Goal: Navigation & Orientation: Find specific page/section

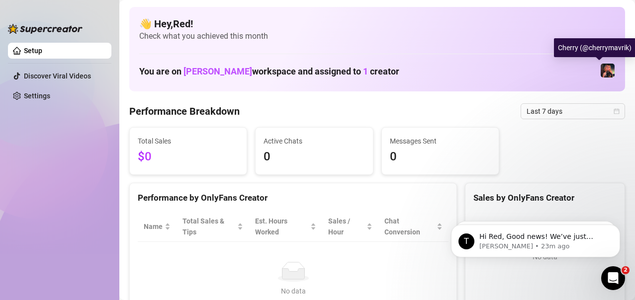
click at [602, 67] on img at bounding box center [608, 71] width 14 height 14
click at [601, 64] on img at bounding box center [608, 71] width 14 height 14
click at [602, 70] on img at bounding box center [608, 71] width 14 height 14
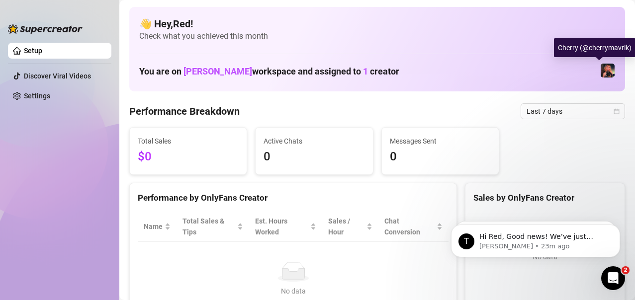
click at [602, 70] on img at bounding box center [608, 71] width 14 height 14
click at [565, 71] on div "You are on [PERSON_NAME] workspace and assigned to 1 creator" at bounding box center [377, 70] width 476 height 21
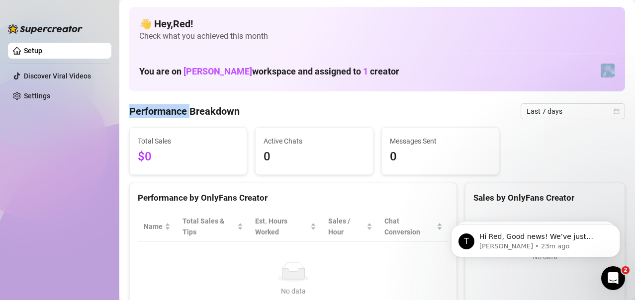
click at [565, 71] on div "You are on [PERSON_NAME] workspace and assigned to 1 creator" at bounding box center [377, 70] width 476 height 21
click at [43, 74] on link "Discover Viral Videos" at bounding box center [57, 76] width 67 height 8
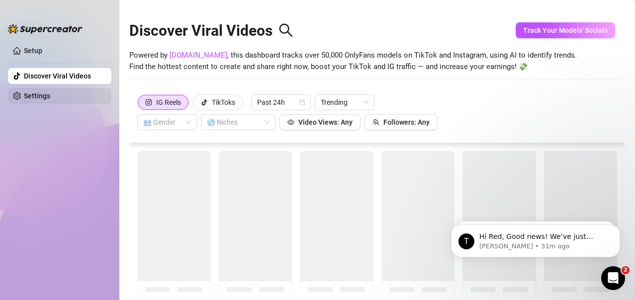
click at [39, 98] on link "Settings" at bounding box center [37, 96] width 26 height 8
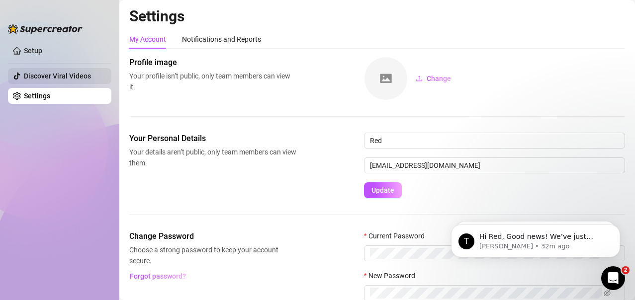
click at [69, 78] on link "Discover Viral Videos" at bounding box center [57, 76] width 67 height 8
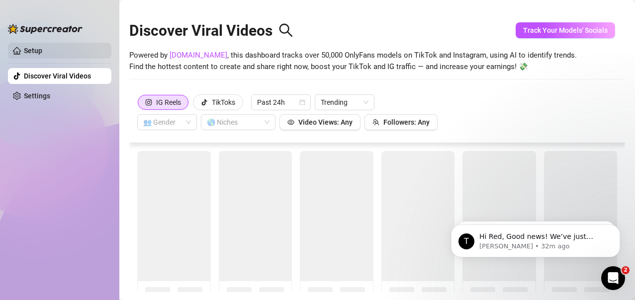
click at [33, 52] on link "Setup" at bounding box center [33, 51] width 18 height 8
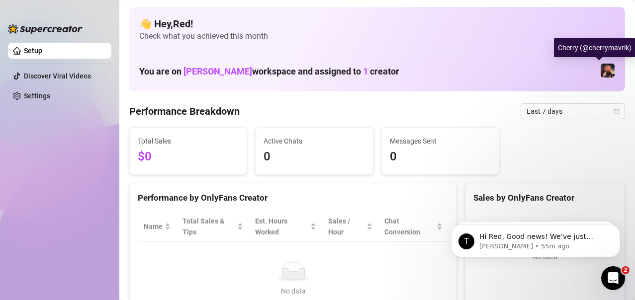
click at [601, 72] on img at bounding box center [608, 71] width 14 height 14
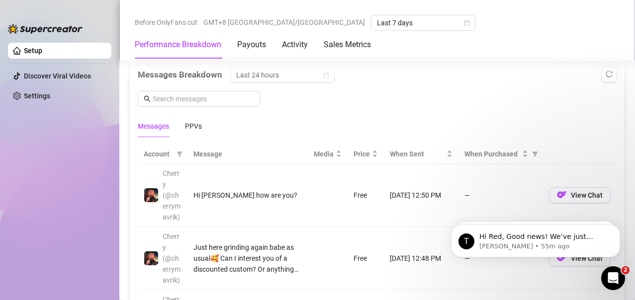
scroll to position [894, 0]
click at [190, 119] on div "PPVs" at bounding box center [193, 126] width 17 height 23
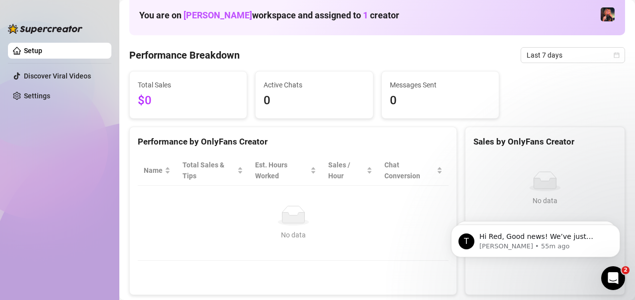
scroll to position [0, 0]
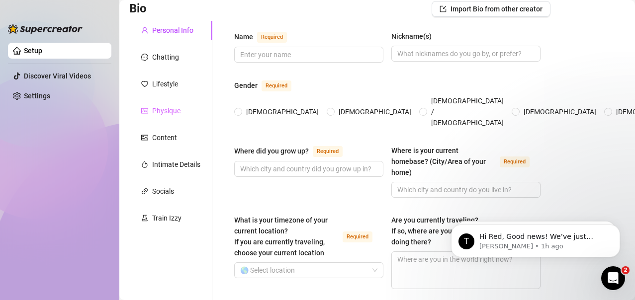
scroll to position [76, 0]
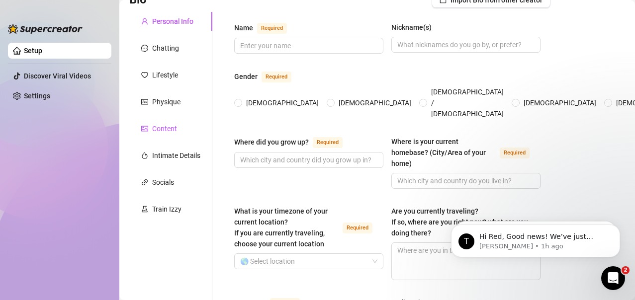
click at [160, 132] on div "Content" at bounding box center [164, 128] width 25 height 11
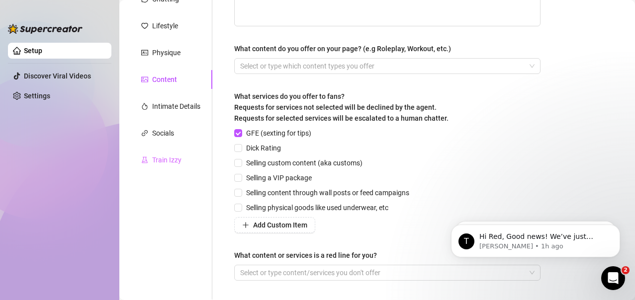
scroll to position [75, 0]
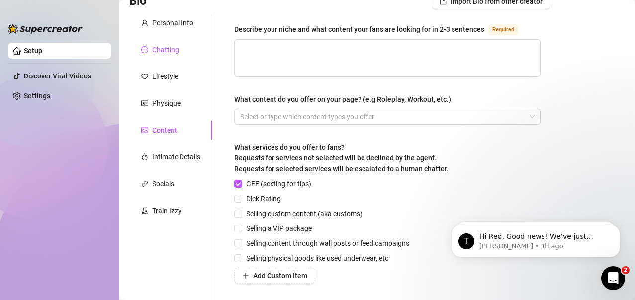
click at [165, 50] on div "Chatting" at bounding box center [165, 49] width 27 height 11
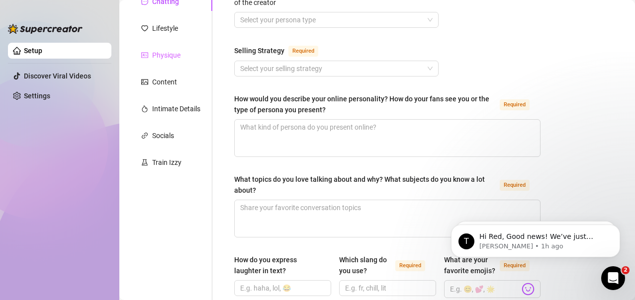
scroll to position [148, 0]
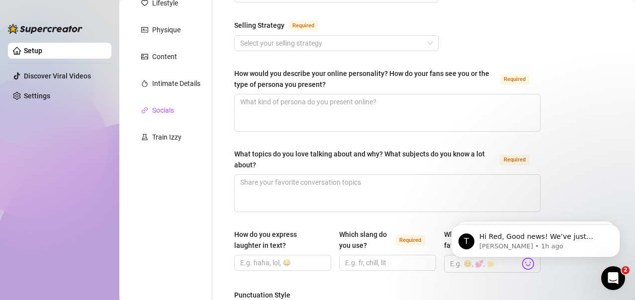
click at [164, 108] on div "Socials" at bounding box center [163, 110] width 22 height 11
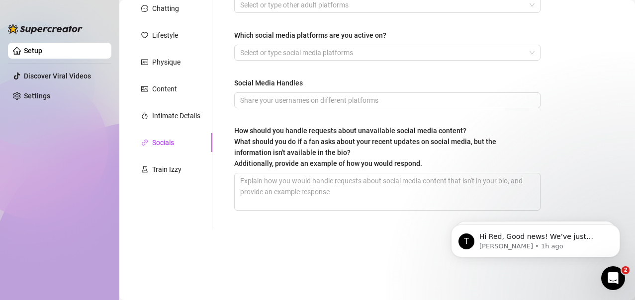
scroll to position [116, 0]
click at [164, 169] on div "Train Izzy" at bounding box center [166, 169] width 29 height 11
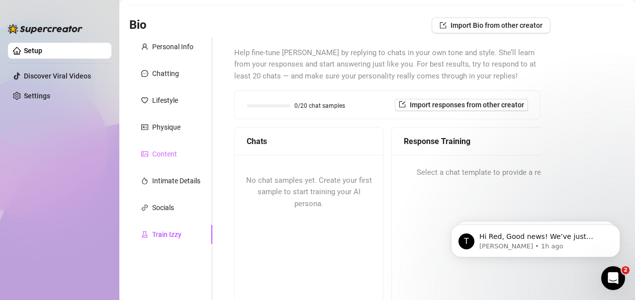
scroll to position [71, 0]
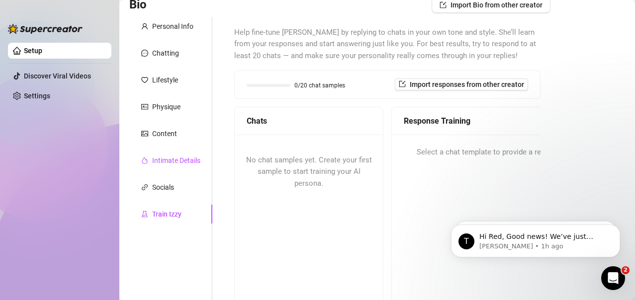
click at [191, 158] on div "Intimate Details" at bounding box center [176, 160] width 48 height 11
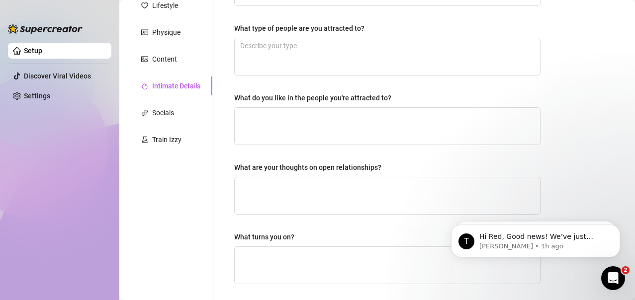
scroll to position [0, 0]
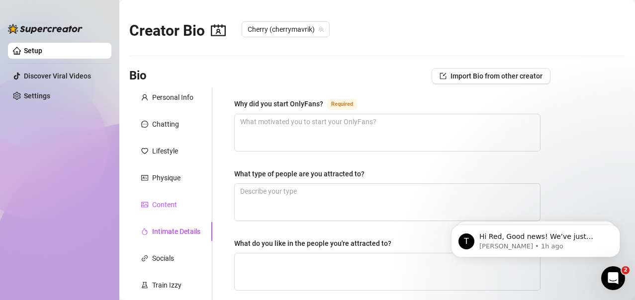
click at [167, 204] on div "Content" at bounding box center [164, 204] width 25 height 11
